Goal: Task Accomplishment & Management: Manage account settings

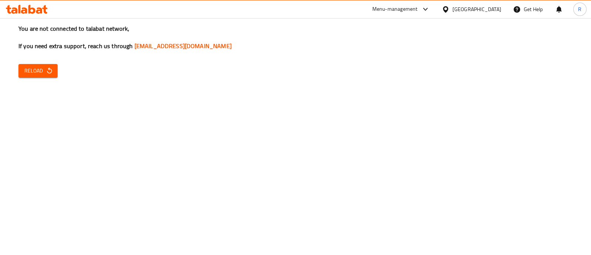
click at [222, 54] on div "You are not connected to talabat network, If you need extra support, reach us t…" at bounding box center [295, 127] width 591 height 255
click at [36, 64] on button "Reload" at bounding box center [37, 71] width 39 height 14
click at [362, 150] on div "You are not connected to talabat network, If you need extra support, reach us t…" at bounding box center [295, 127] width 591 height 255
click at [39, 64] on button "Reload" at bounding box center [37, 71] width 39 height 14
click at [50, 69] on icon "button" at bounding box center [49, 70] width 7 height 7
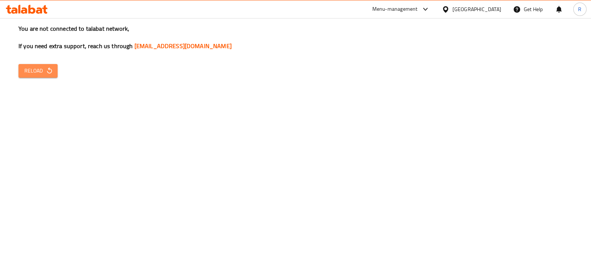
click at [50, 69] on icon "button" at bounding box center [49, 70] width 7 height 7
click at [418, 6] on div "Menu-management" at bounding box center [394, 9] width 45 height 9
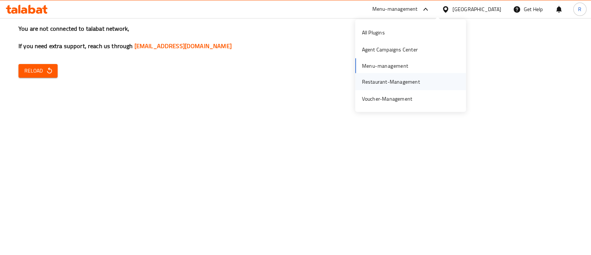
click at [387, 82] on div "Restaurant-Management" at bounding box center [391, 81] width 58 height 8
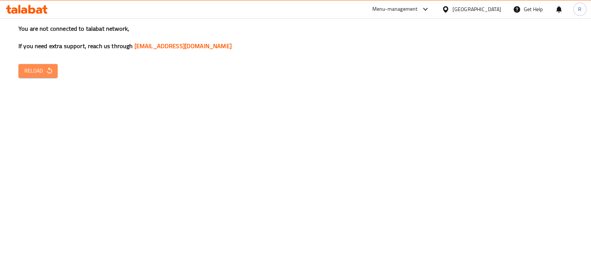
click at [35, 66] on span "Reload" at bounding box center [37, 70] width 27 height 9
click at [316, 137] on div "You are not connected to talabat network, If you need extra support, reach us t…" at bounding box center [295, 127] width 591 height 255
click at [41, 67] on span "Reload" at bounding box center [37, 70] width 27 height 9
click at [46, 69] on icon "button" at bounding box center [49, 70] width 7 height 7
click at [33, 71] on span "Reload" at bounding box center [37, 70] width 27 height 9
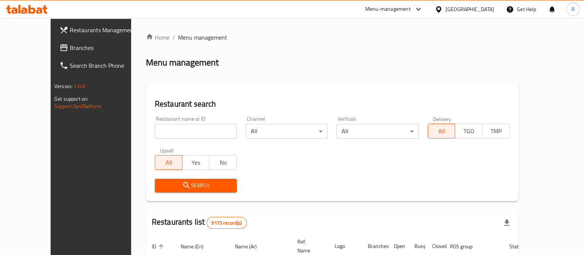
click at [164, 132] on input "search" at bounding box center [196, 131] width 82 height 15
type input "[PERSON_NAME]"
click button "Search" at bounding box center [196, 185] width 82 height 14
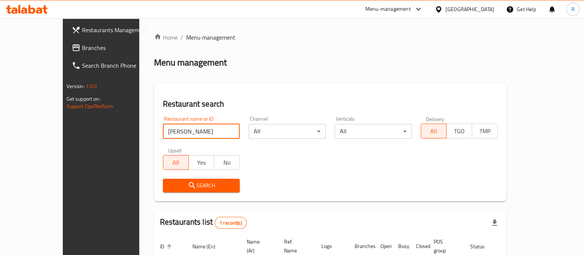
scroll to position [60, 0]
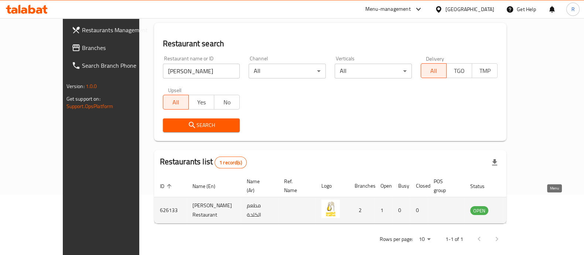
click at [523, 205] on link "enhanced table" at bounding box center [516, 209] width 14 height 9
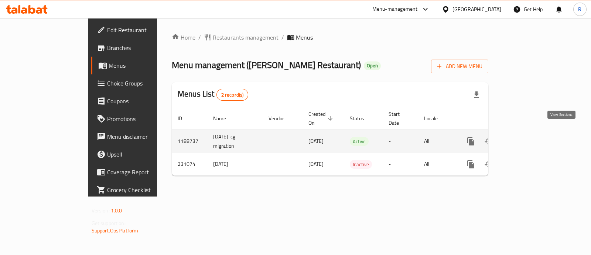
click at [528, 138] on icon "enhanced table" at bounding box center [524, 141] width 7 height 7
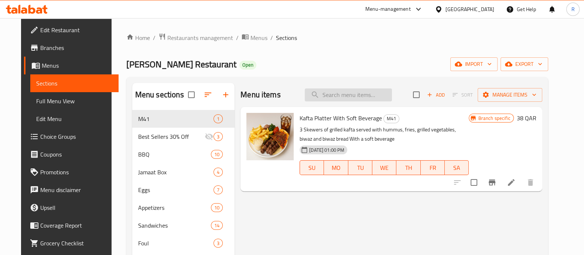
click at [366, 93] on input "search" at bounding box center [348, 94] width 87 height 13
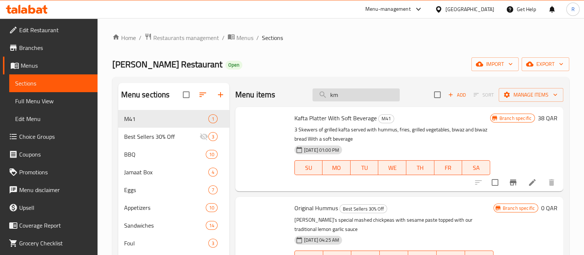
type input "k"
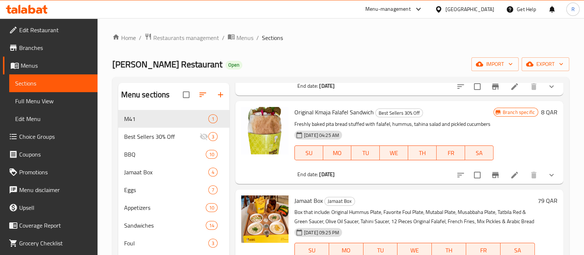
scroll to position [95, 0]
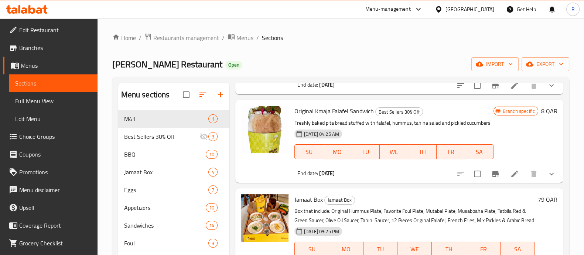
type input "falafe"
click at [491, 178] on icon "Branch-specific-item" at bounding box center [495, 173] width 9 height 9
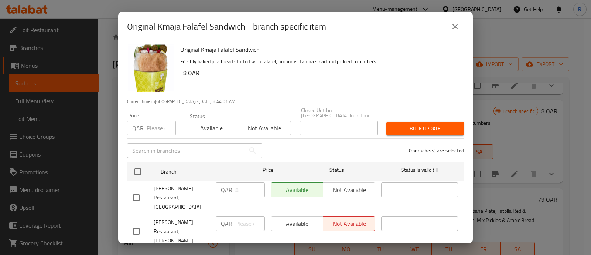
click at [299, 216] on div "Available Not available" at bounding box center [323, 223] width 105 height 15
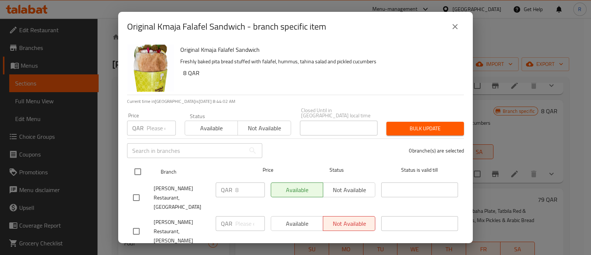
click at [137, 164] on input "checkbox" at bounding box center [138, 172] width 16 height 16
checkbox input "true"
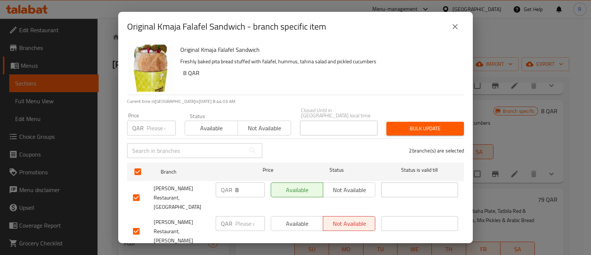
click at [279, 216] on button "Available" at bounding box center [297, 223] width 52 height 15
click at [289, 253] on span "Save" at bounding box center [295, 257] width 325 height 9
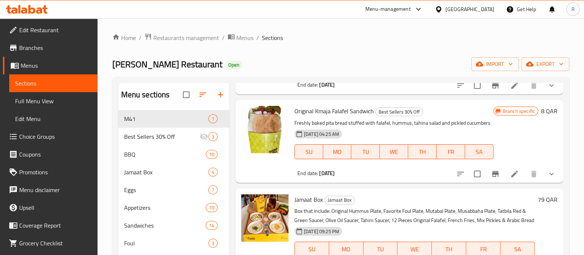
scroll to position [88, 0]
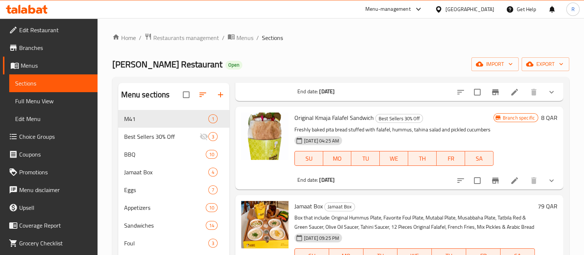
click at [411, 8] on div "Menu-management" at bounding box center [387, 9] width 45 height 9
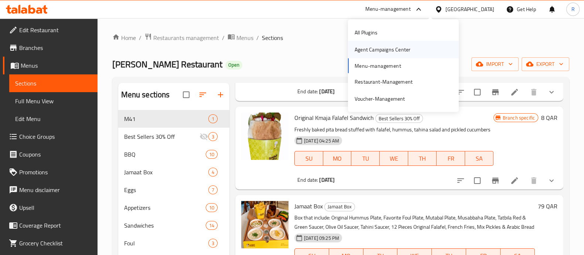
click at [361, 51] on div "Agent Campaigns Center" at bounding box center [383, 49] width 56 height 8
